Goal: Transaction & Acquisition: Book appointment/travel/reservation

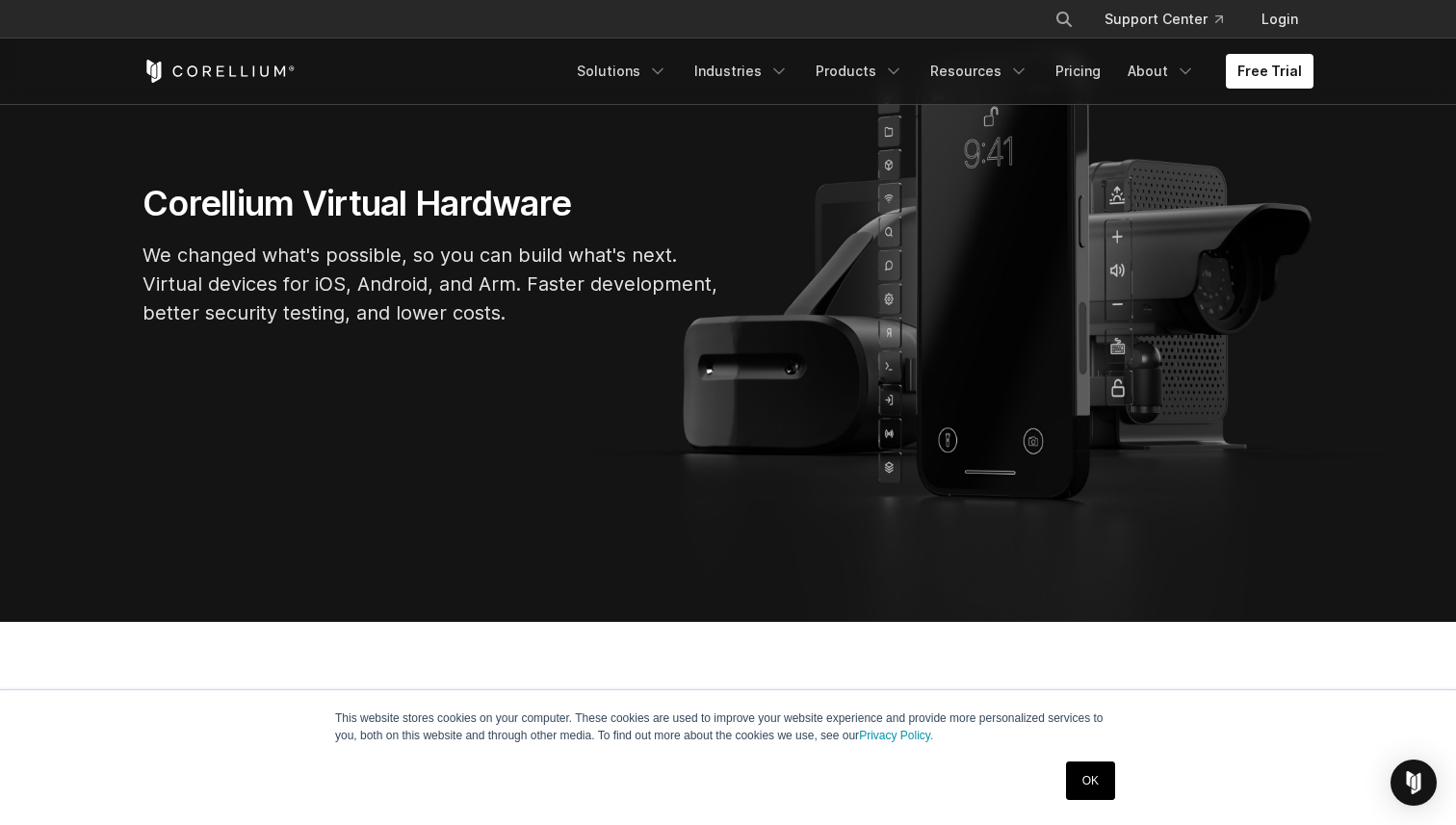
scroll to position [259, 0]
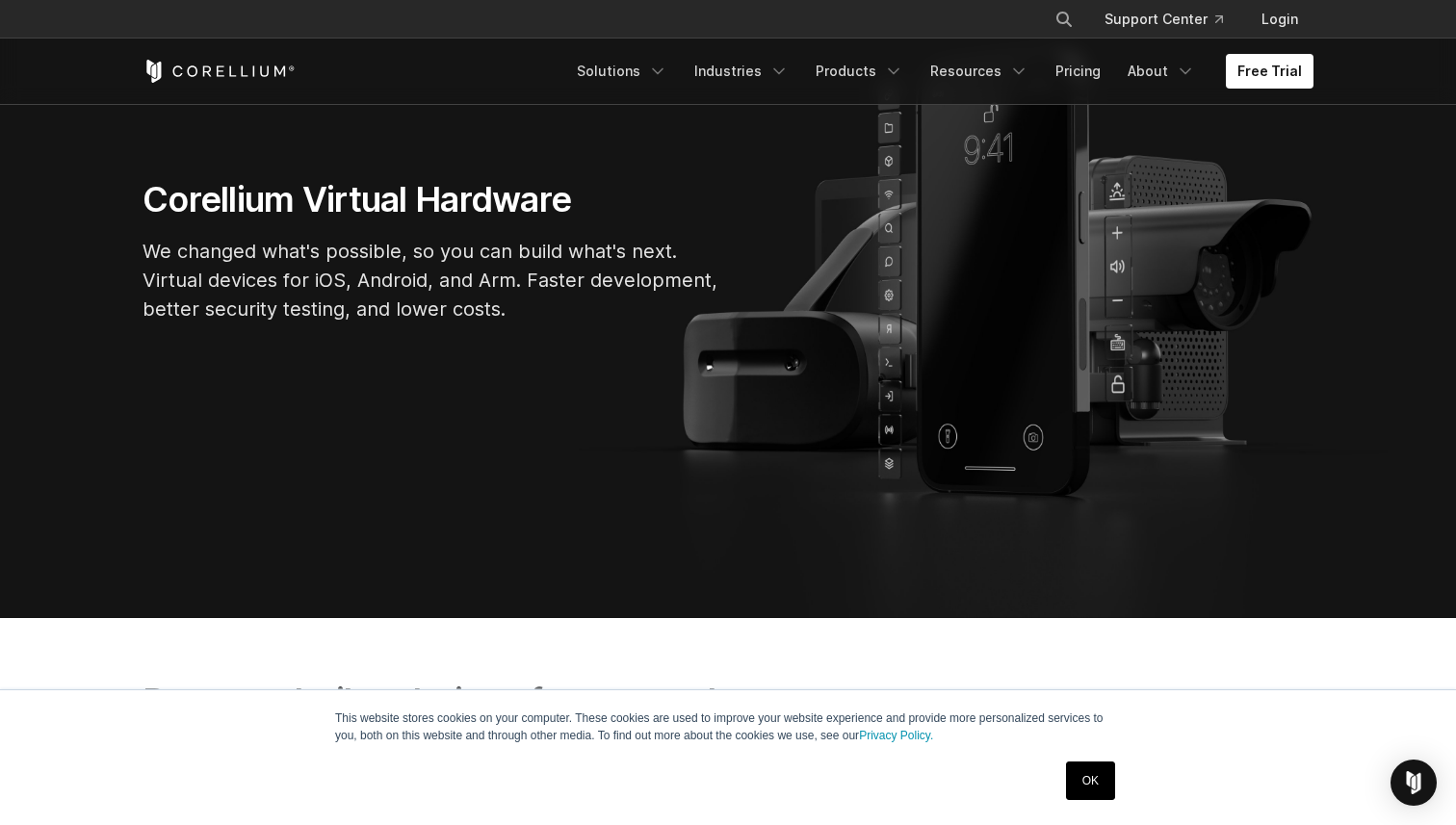
click at [1087, 776] on link "OK" at bounding box center [1090, 780] width 50 height 39
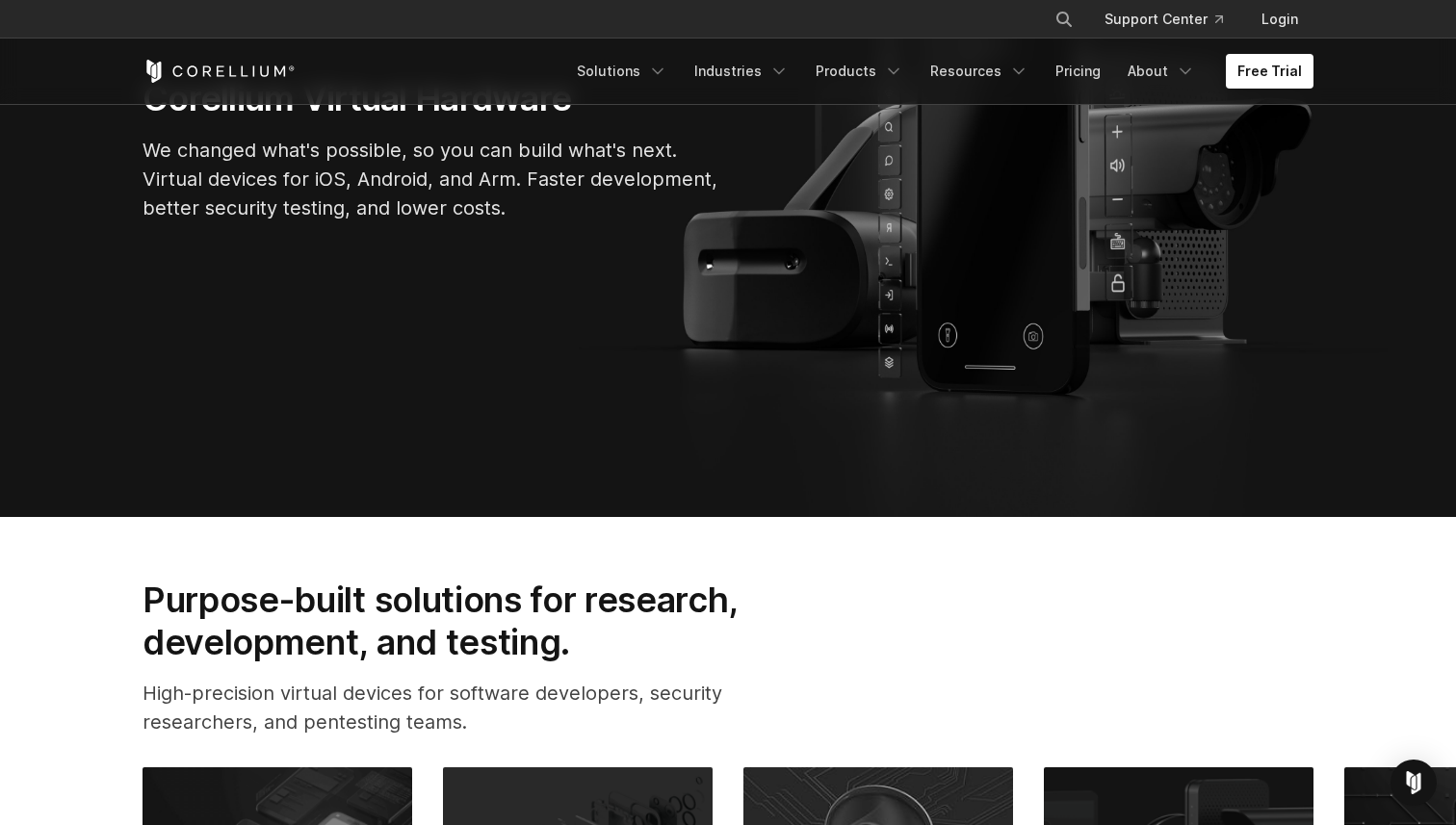
scroll to position [0, 0]
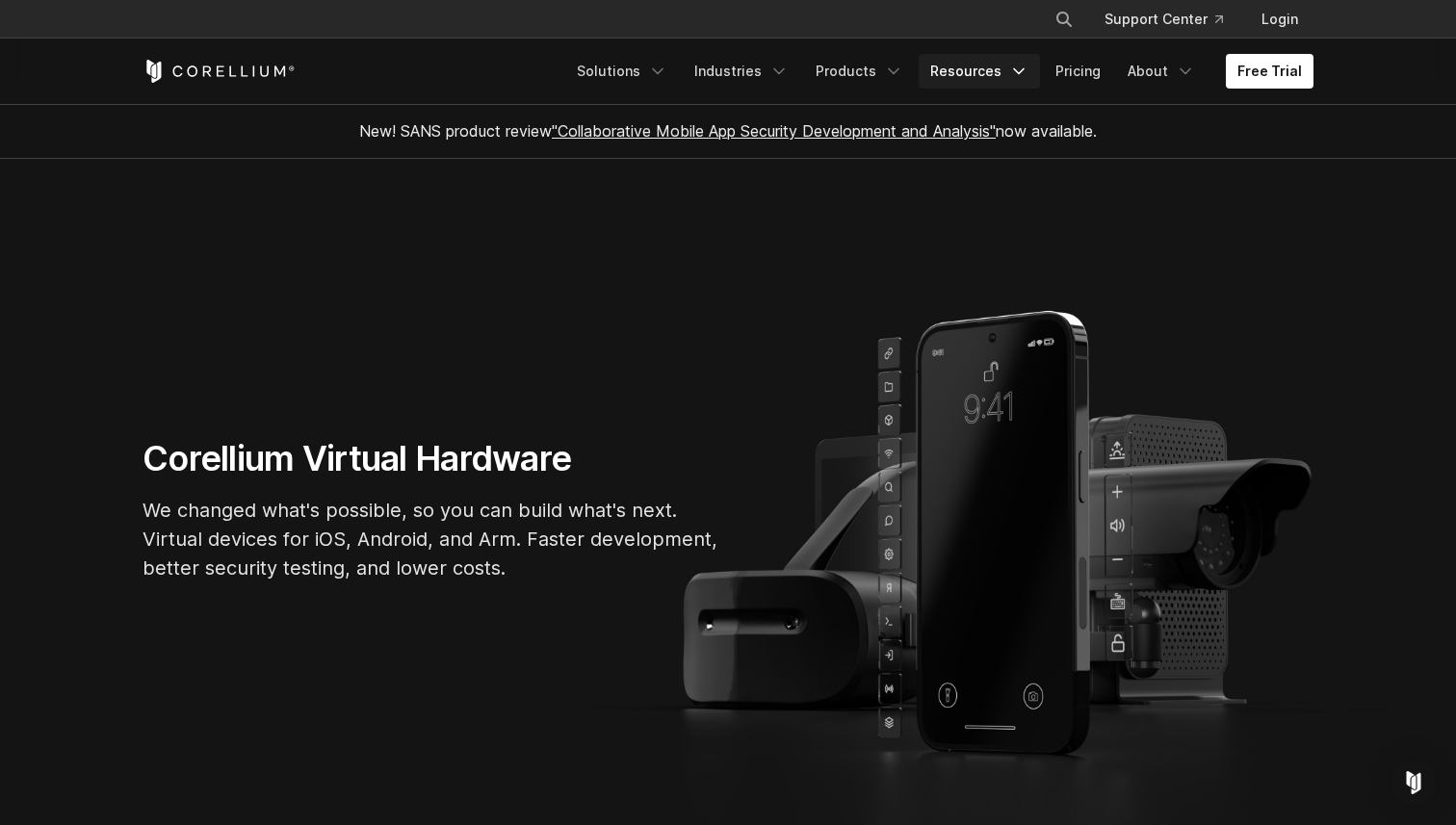
click at [1028, 71] on icon "Navigation Menu" at bounding box center [1018, 70] width 19 height 19
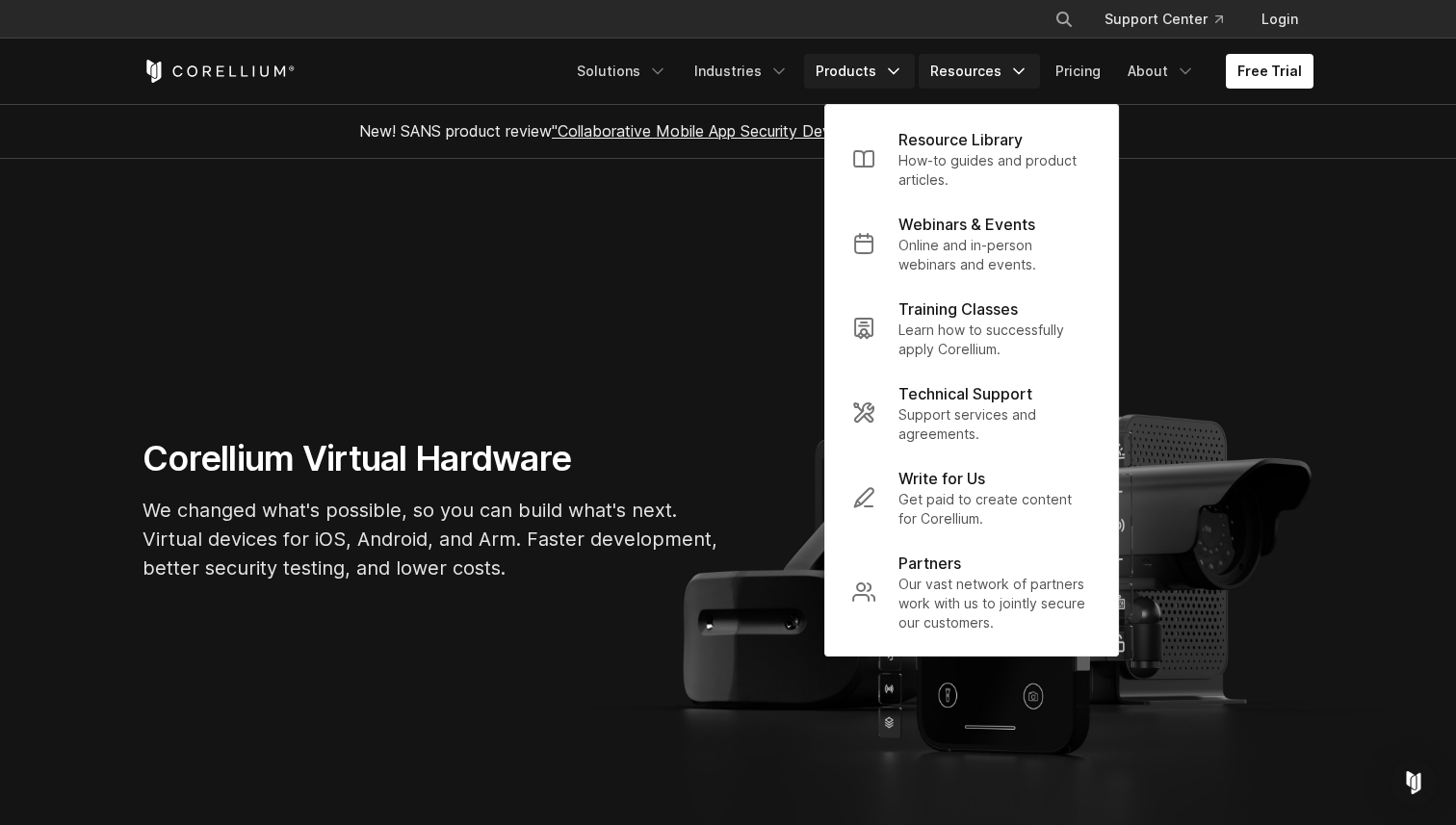
click at [885, 67] on link "Products" at bounding box center [859, 70] width 111 height 35
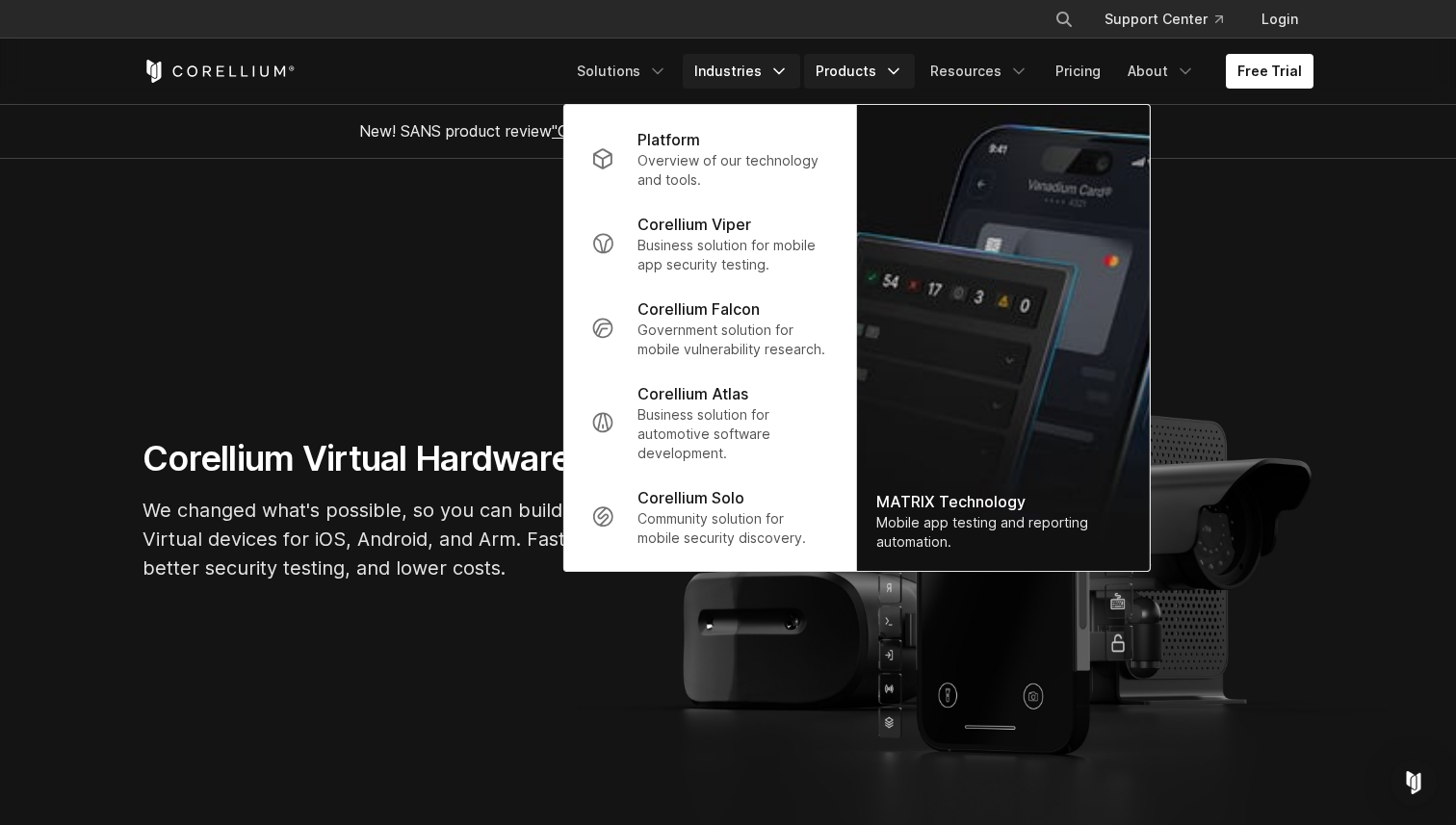
click at [776, 69] on link "Industries" at bounding box center [741, 70] width 117 height 35
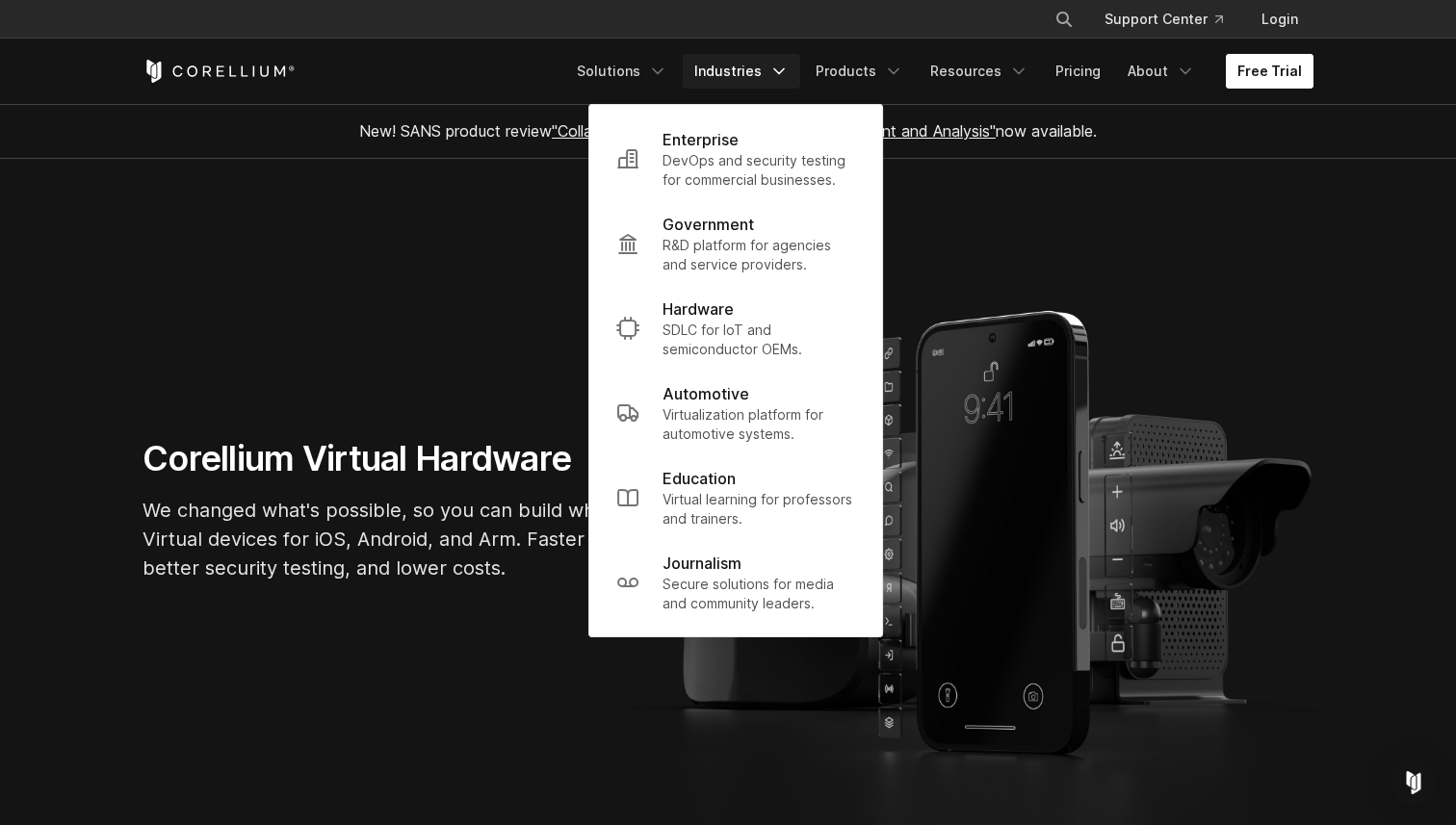
click at [1261, 74] on link "Free Trial" at bounding box center [1269, 70] width 87 height 35
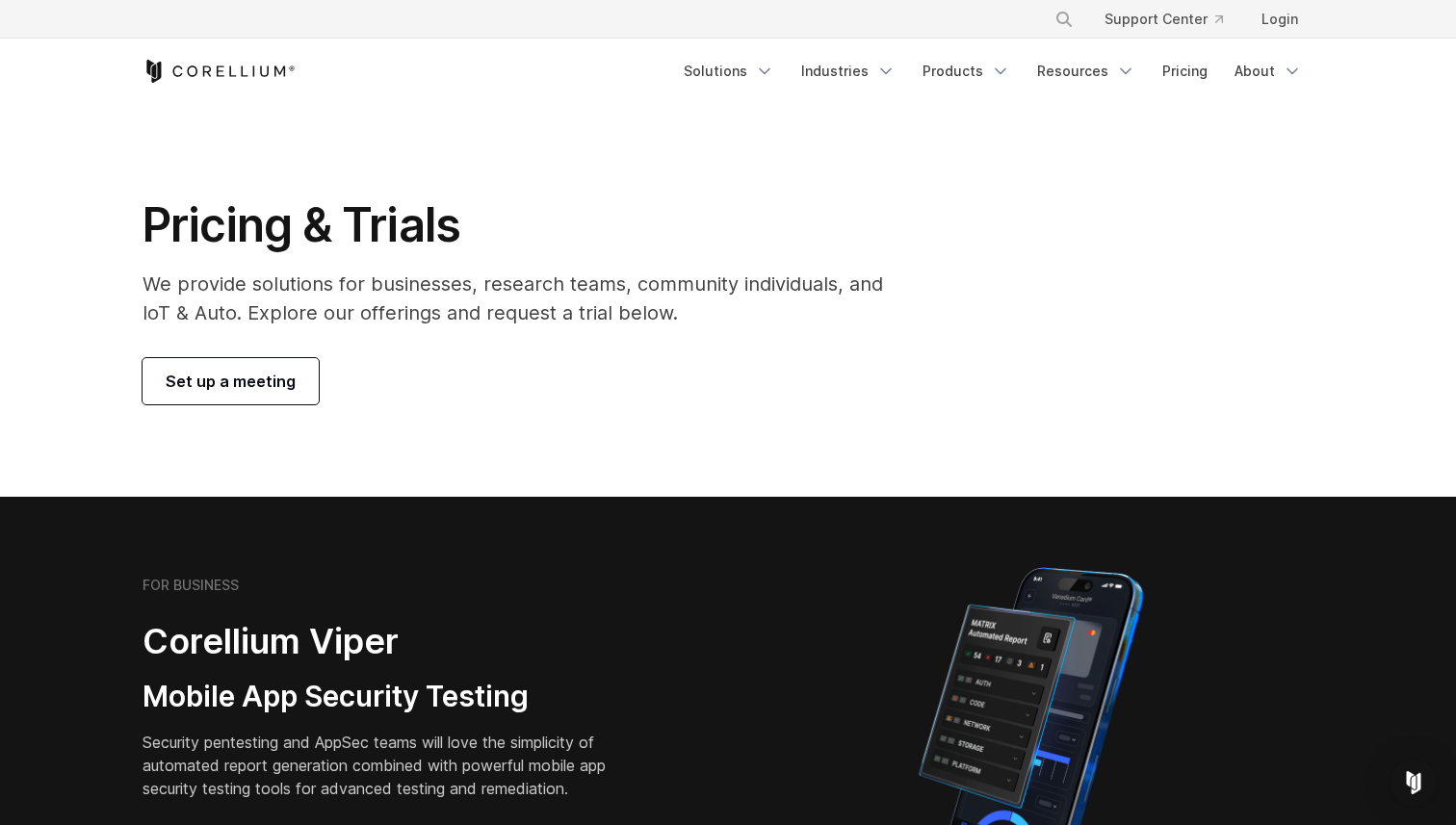
click at [262, 383] on span "Set up a meeting" at bounding box center [230, 381] width 130 height 23
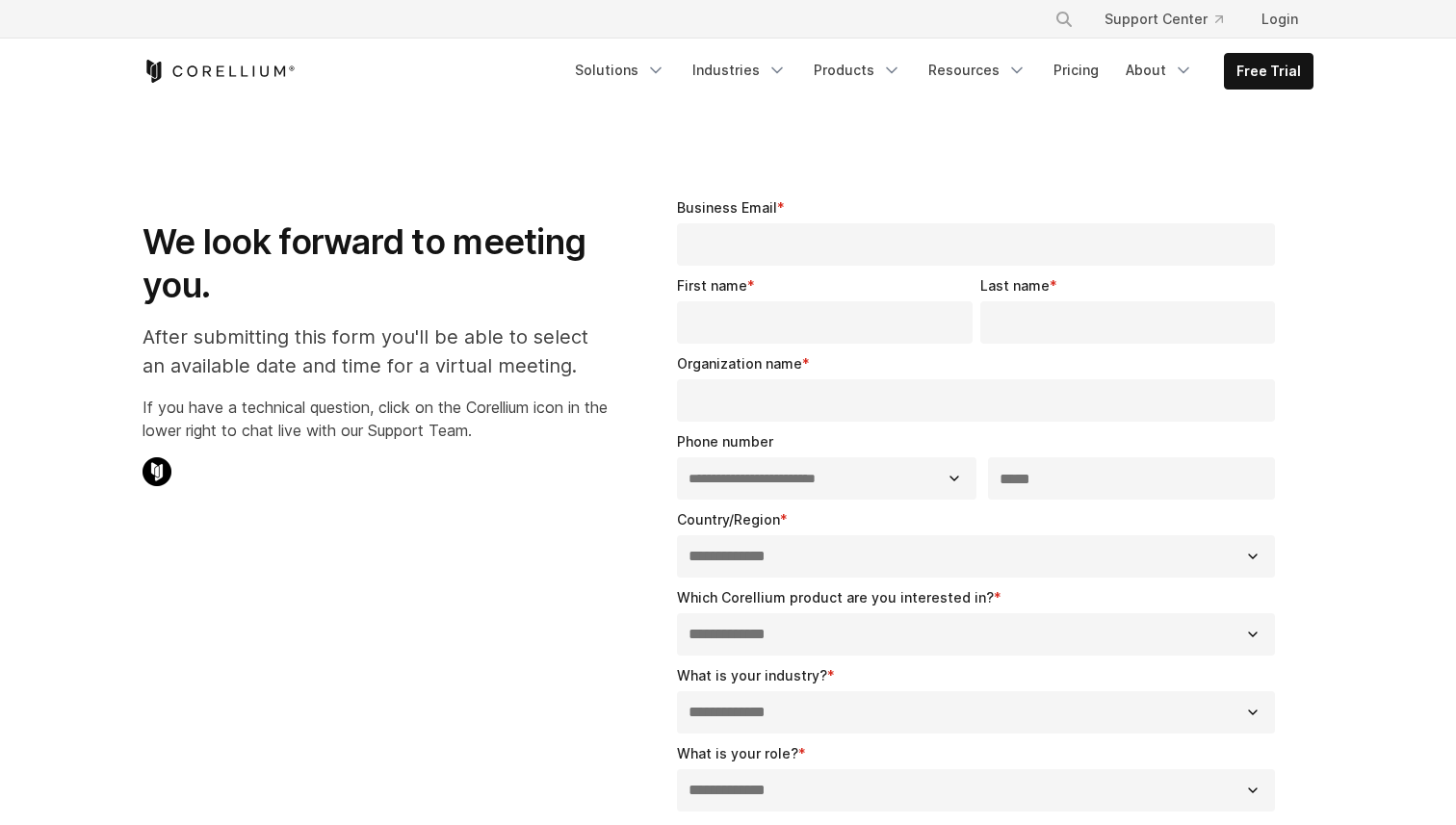
select select "**"
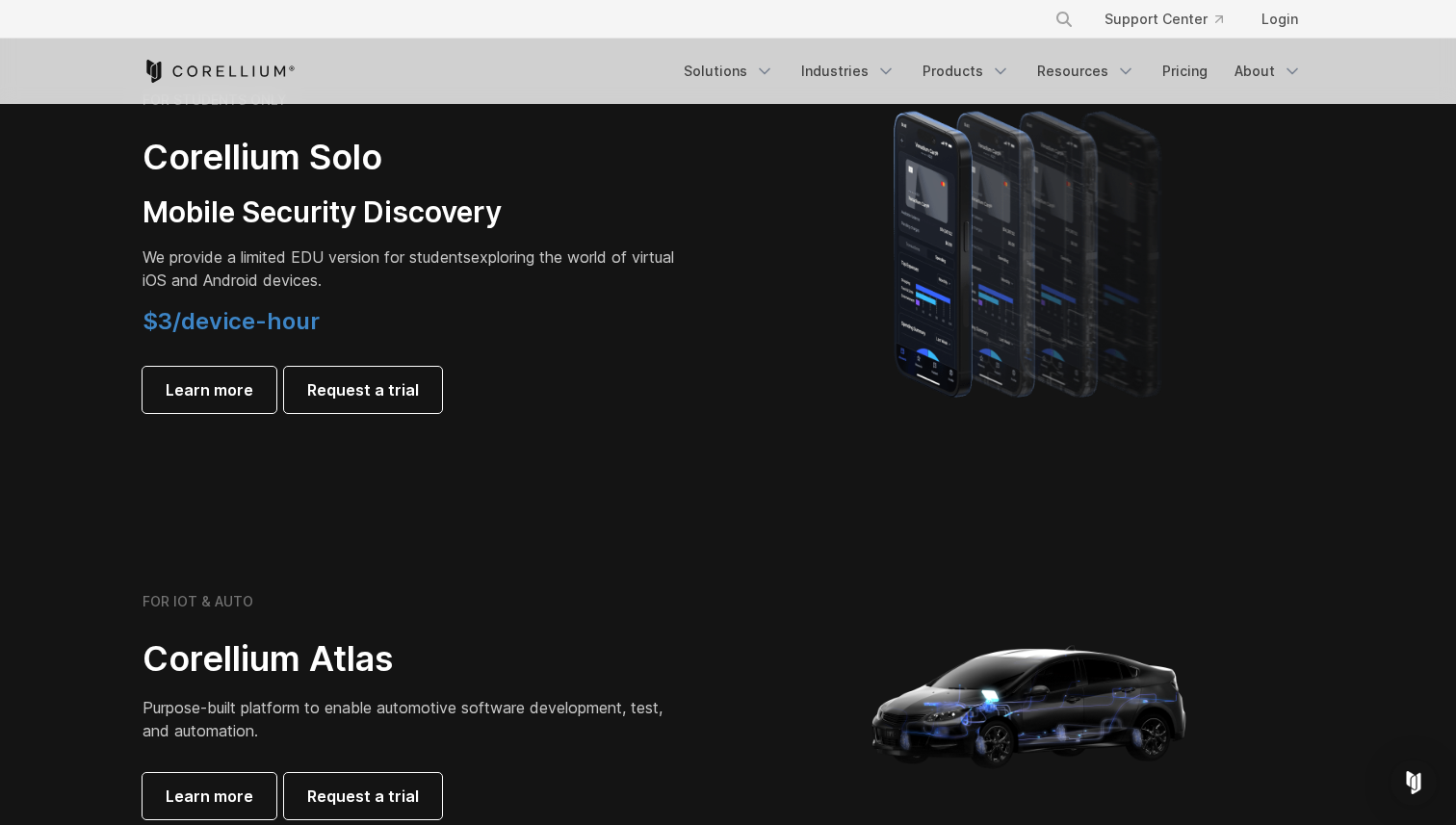
scroll to position [1406, 0]
